Goal: Find specific page/section: Find specific page/section

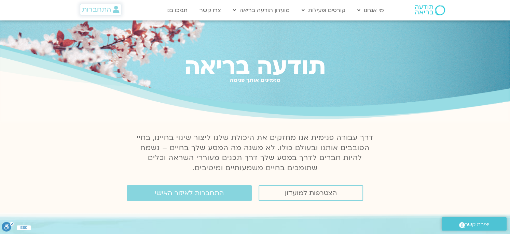
click at [114, 8] on icon at bounding box center [116, 10] width 6 height 8
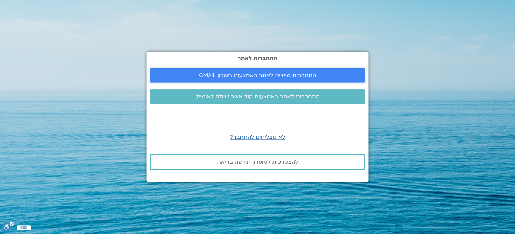
click at [245, 74] on span "התחברות מיידית לאתר באמצעות חשבון GMAIL" at bounding box center [257, 75] width 117 height 6
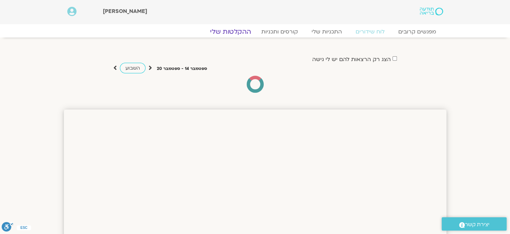
click at [233, 30] on link "ההקלטות שלי" at bounding box center [230, 32] width 57 height 8
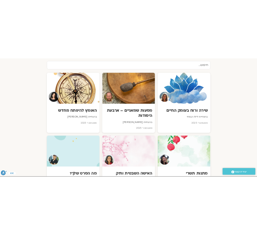
scroll to position [376, 0]
